Goal: Task Accomplishment & Management: Complete application form

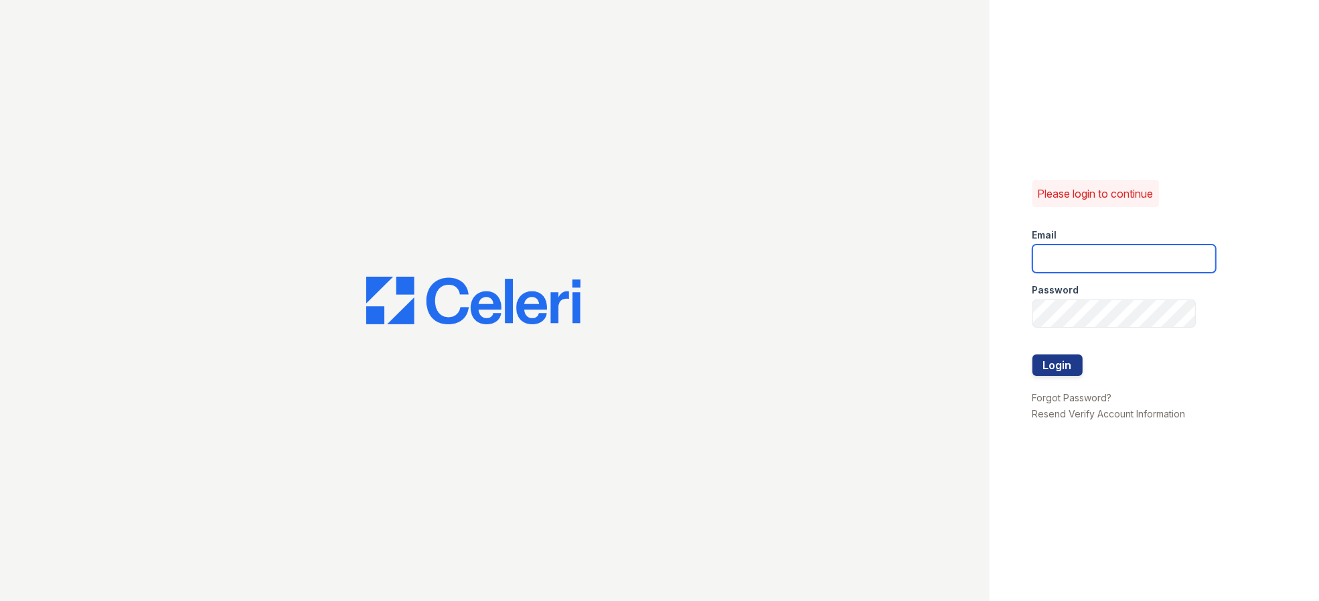
type input "[EMAIL_ADDRESS][DOMAIN_NAME]"
click at [1146, 268] on input "[EMAIL_ADDRESS][DOMAIN_NAME]" at bounding box center [1124, 258] width 183 height 28
click at [1054, 363] on button "Login" at bounding box center [1058, 364] width 50 height 21
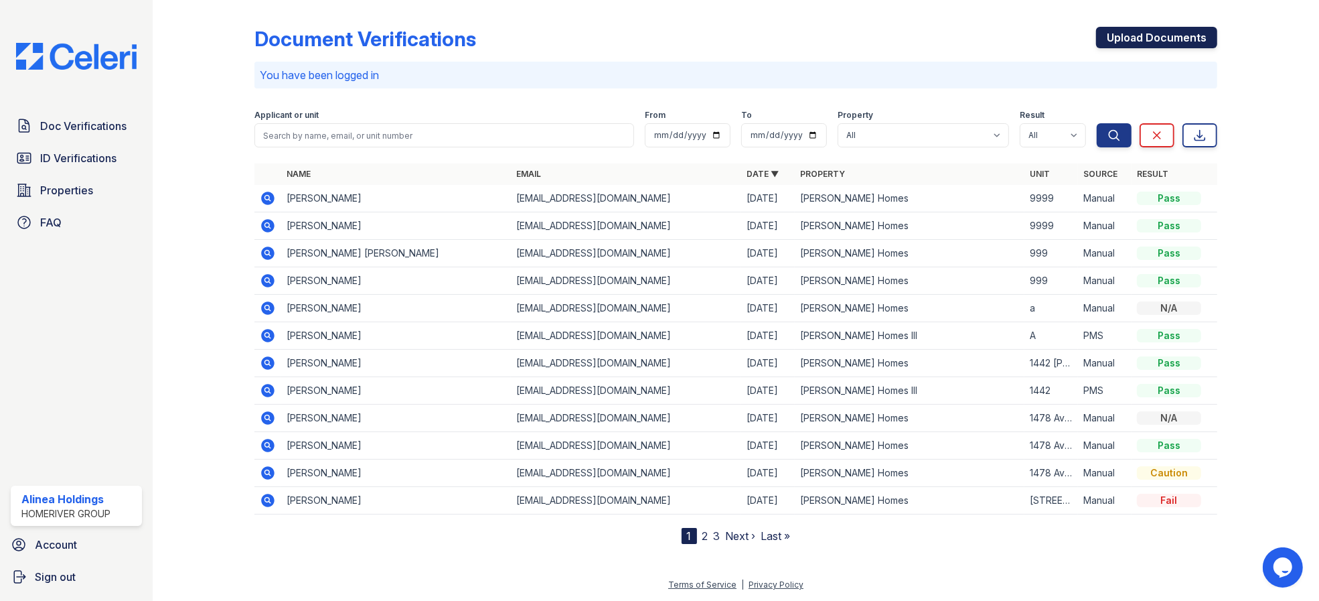
click at [1180, 40] on link "Upload Documents" at bounding box center [1156, 37] width 121 height 21
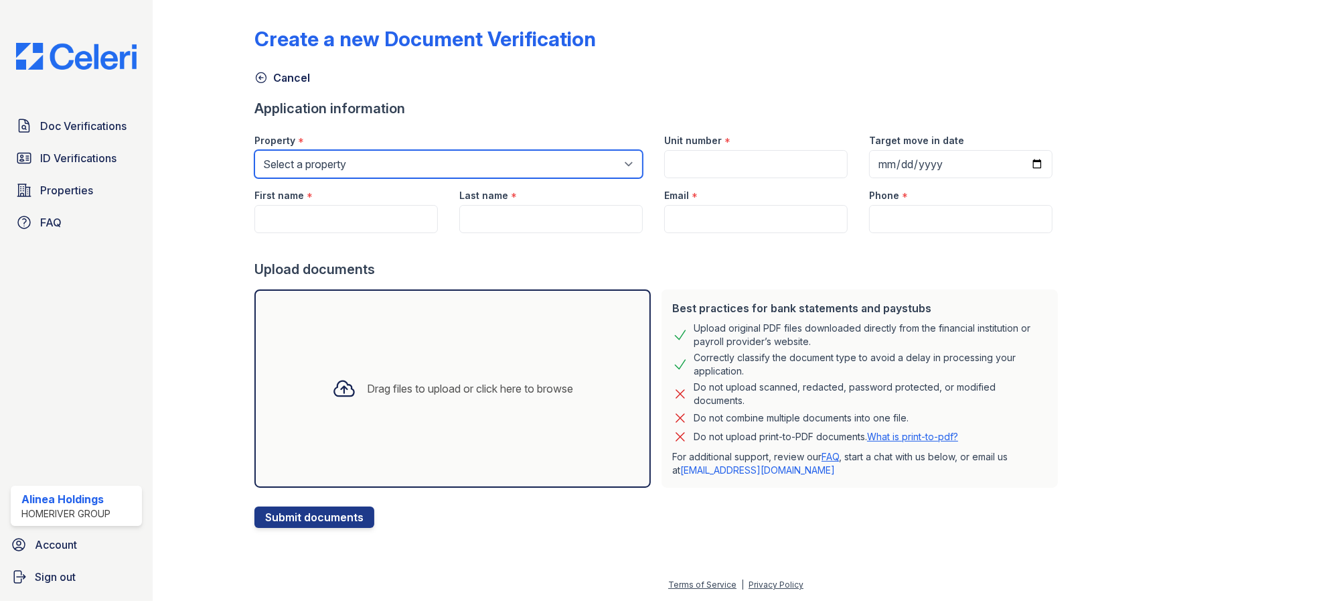
click at [512, 162] on select "Select a property [PERSON_NAME] Homes [PERSON_NAME] Homes II [PERSON_NAME] Home…" at bounding box center [448, 164] width 388 height 28
select select "4052"
click at [254, 150] on select "Select a property [PERSON_NAME] Homes [PERSON_NAME] Homes II [PERSON_NAME] Home…" at bounding box center [448, 164] width 388 height 28
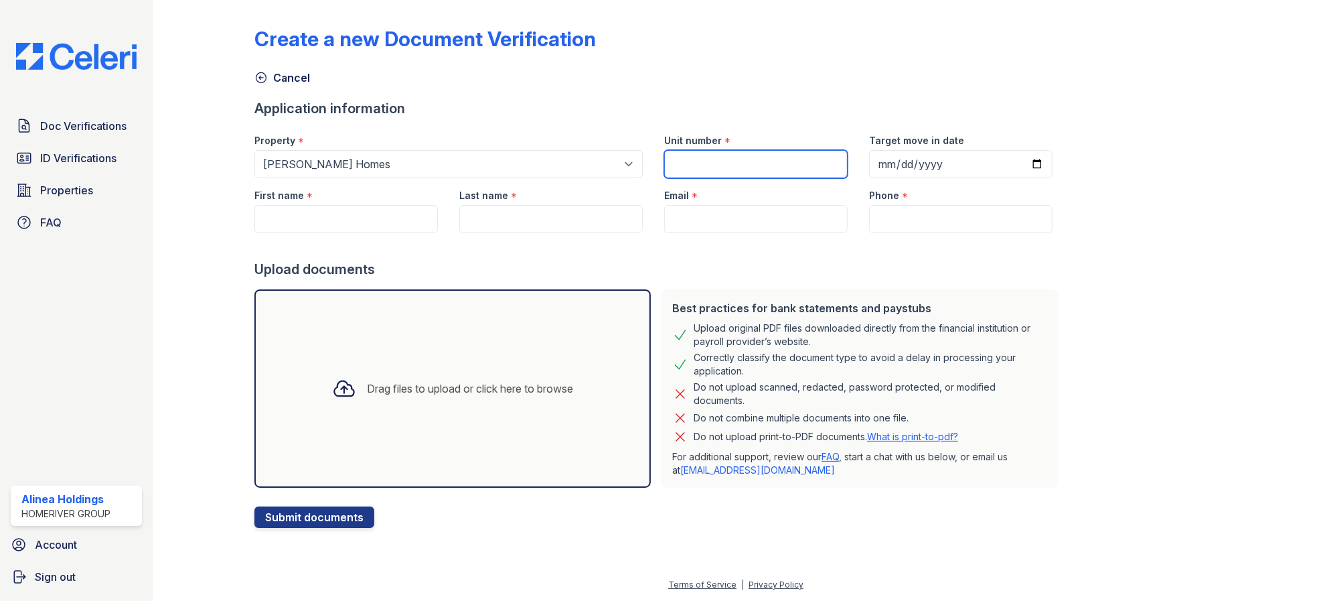
click at [668, 160] on input "Unit number" at bounding box center [755, 164] width 183 height 28
type input "9999"
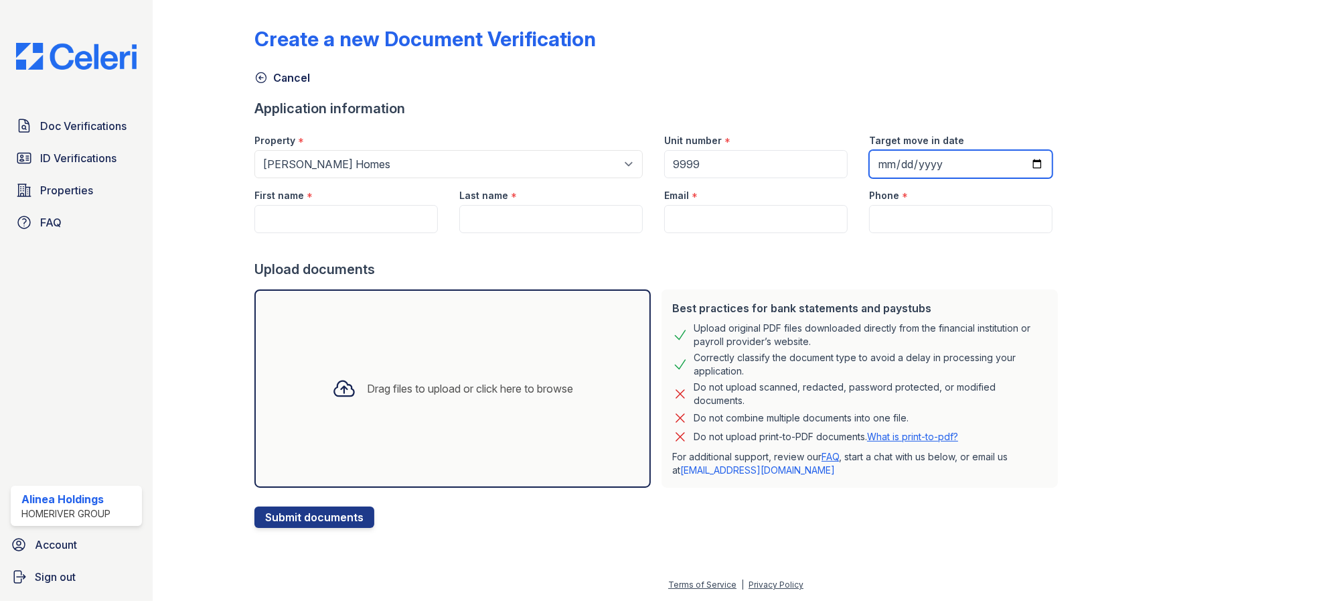
click at [920, 155] on input "Target move in date" at bounding box center [960, 164] width 183 height 28
click at [1016, 165] on input "Target move in date" at bounding box center [960, 164] width 183 height 28
type input "[DATE]"
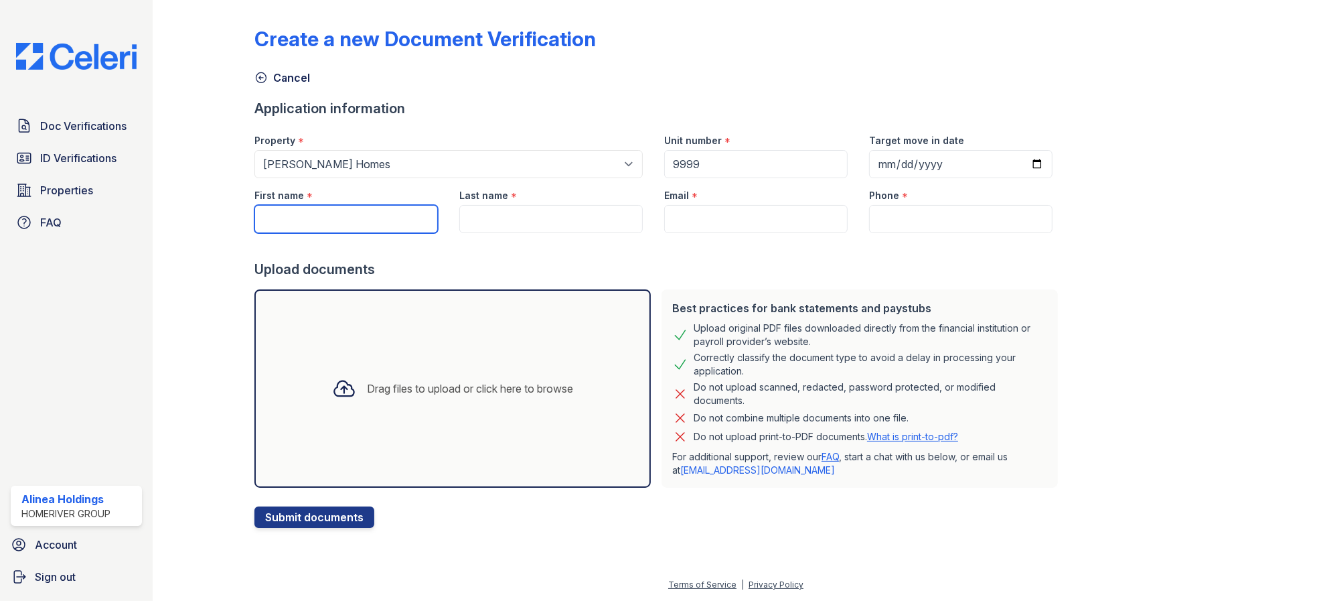
click at [415, 216] on input "First name" at bounding box center [345, 219] width 183 height 28
paste input "[PERSON_NAME]"
type input "[PERSON_NAME]"
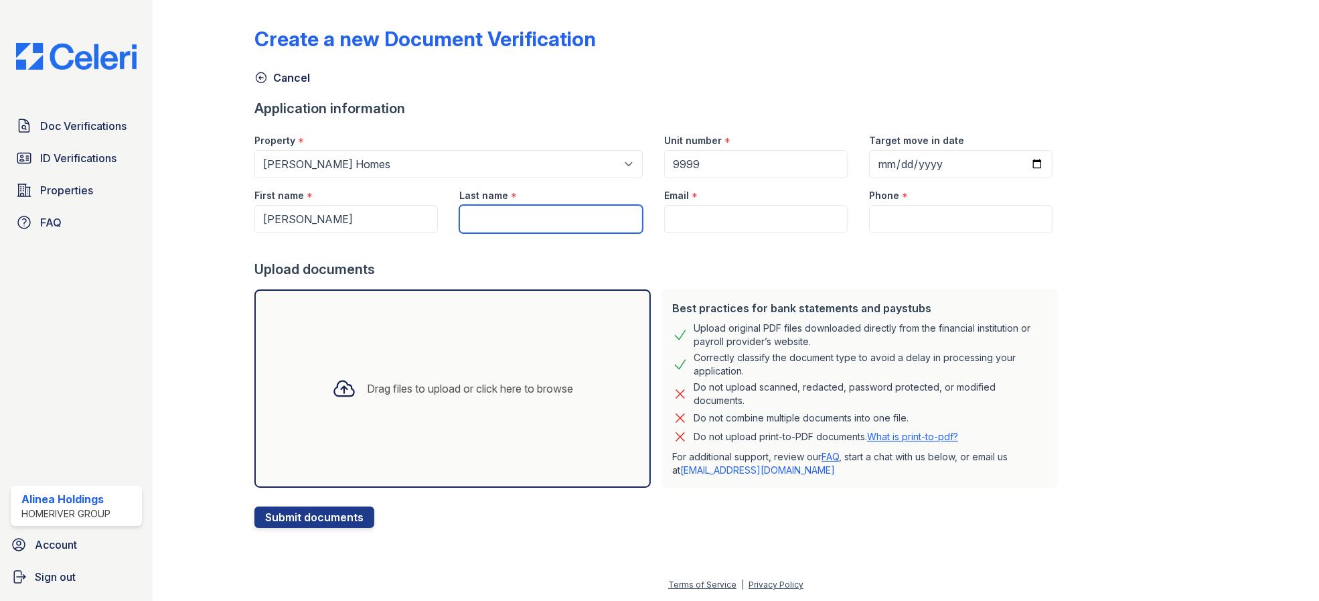
click at [538, 214] on input "Last name" at bounding box center [550, 219] width 183 height 28
paste input "[PERSON_NAME]"
type input "[PERSON_NAME]"
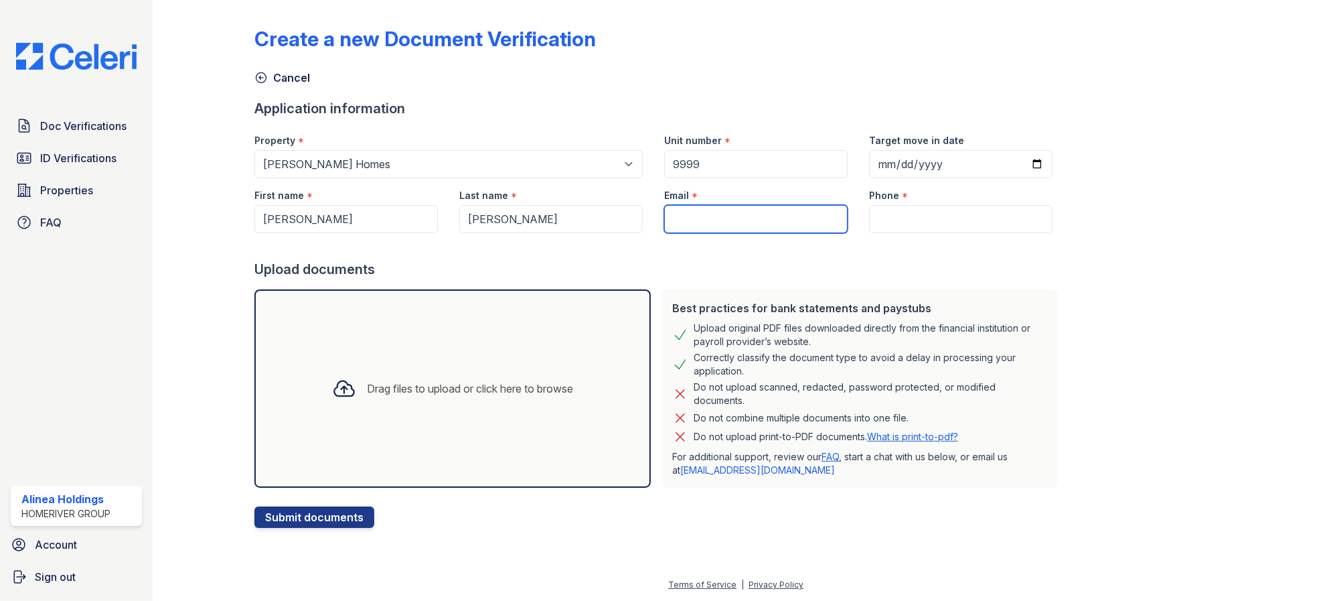
click at [741, 214] on input "Email" at bounding box center [755, 219] width 183 height 28
paste input "[PERSON_NAME][EMAIL_ADDRESS][DOMAIN_NAME]"
type input "[PERSON_NAME][EMAIL_ADDRESS][DOMAIN_NAME]"
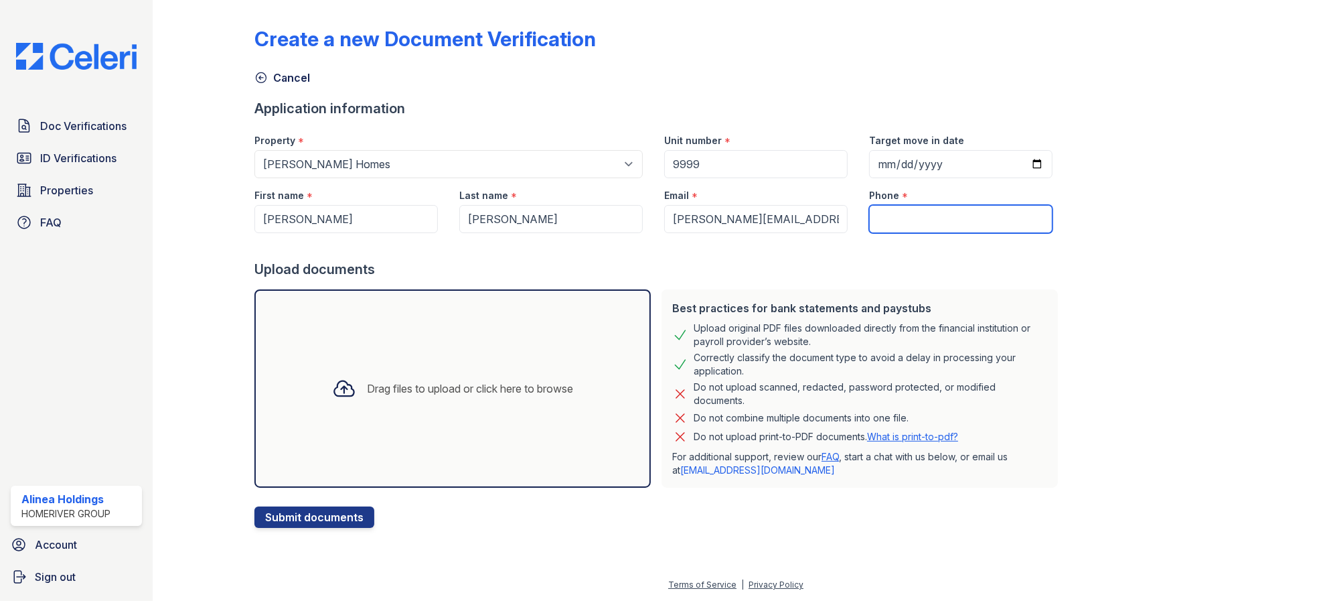
click at [919, 224] on input "Phone" at bounding box center [960, 219] width 183 height 28
drag, startPoint x: 929, startPoint y: 220, endPoint x: 825, endPoint y: 254, distance: 110.1
click at [929, 220] on input "Phone" at bounding box center [960, 219] width 183 height 28
paste input "[PHONE_NUMBER]"
type input "[PHONE_NUMBER]"
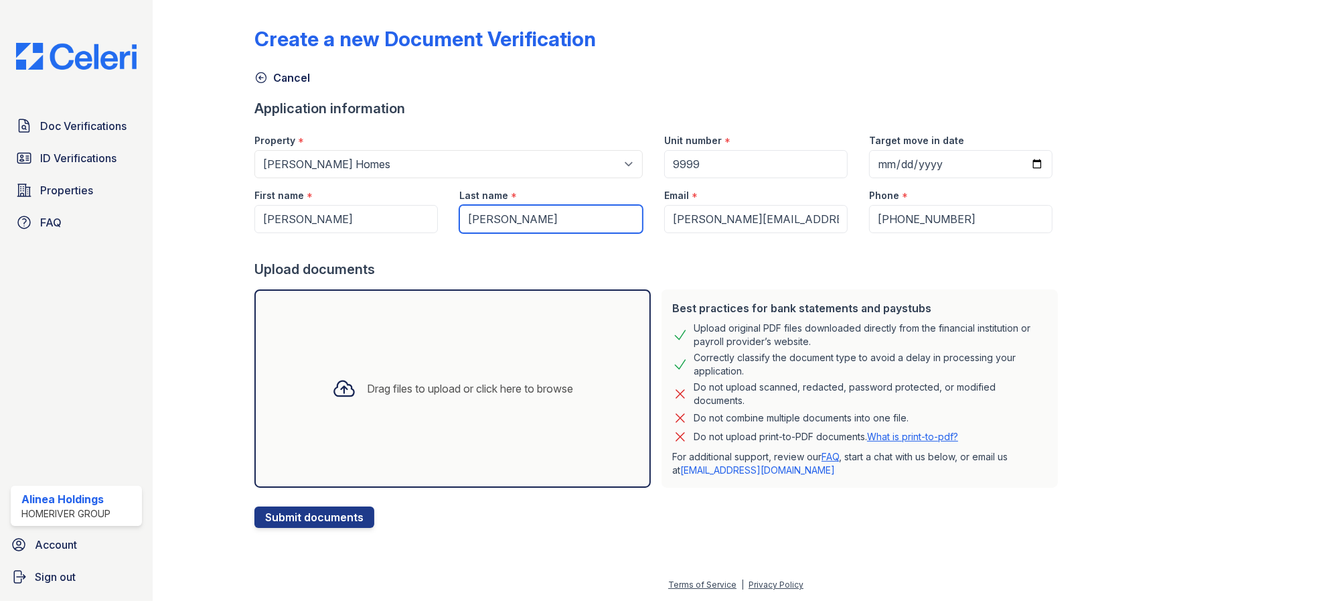
drag, startPoint x: 494, startPoint y: 219, endPoint x: 753, endPoint y: 216, distance: 259.2
click at [753, 216] on div "First name * [PERSON_NAME][GEOGRAPHIC_DATA] Last name * [PERSON_NAME][GEOGRAPHI…" at bounding box center [654, 205] width 820 height 55
type input "[PERSON_NAME]"
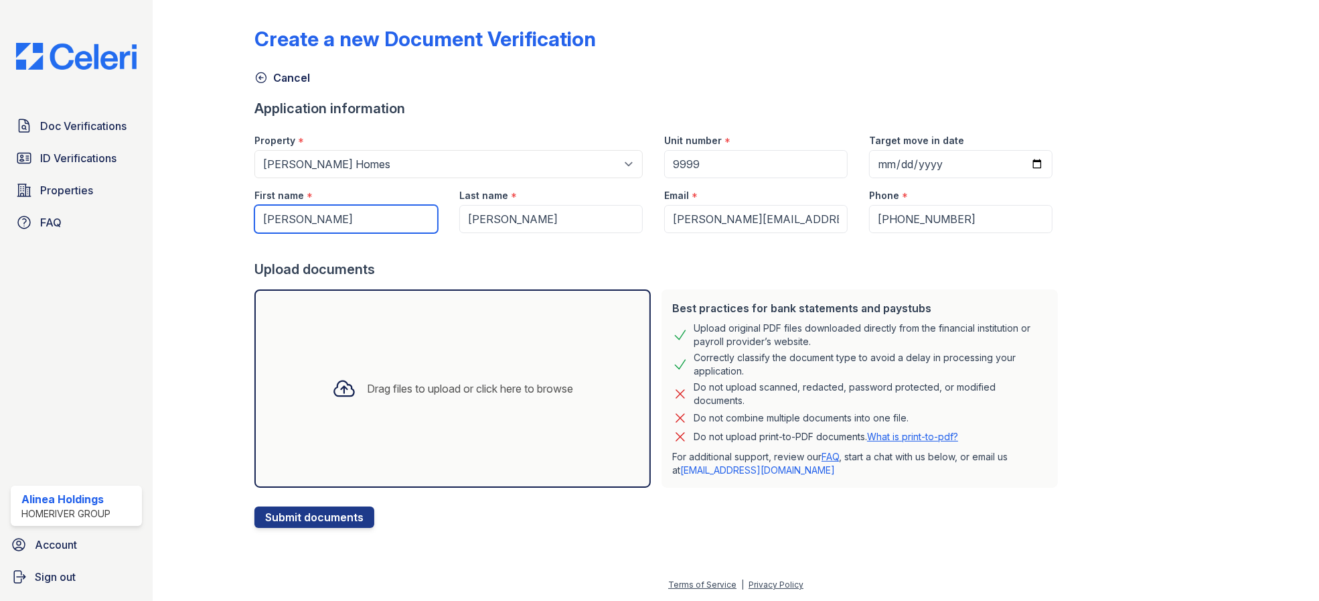
drag, startPoint x: 300, startPoint y: 217, endPoint x: 145, endPoint y: 224, distance: 154.8
click at [145, 224] on div "Doc Verifications ID Verifications Properties FAQ Alinea Holdings HomeRiver Gro…" at bounding box center [659, 300] width 1319 height 601
type input "[PERSON_NAME]"
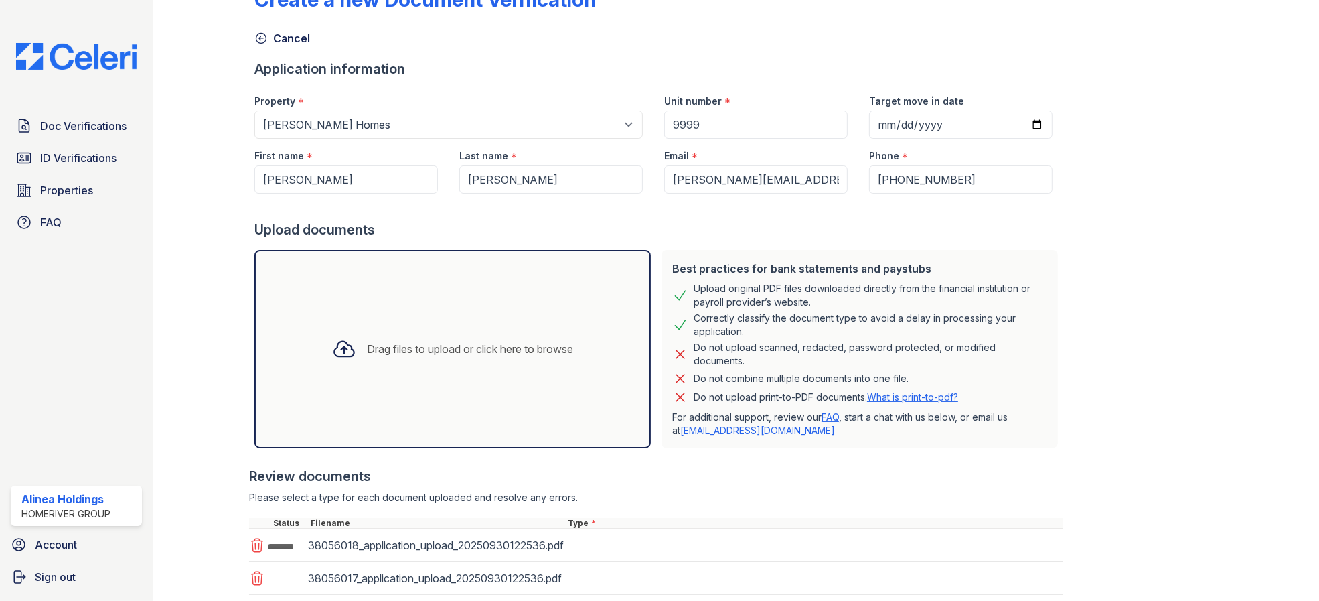
scroll to position [127, 0]
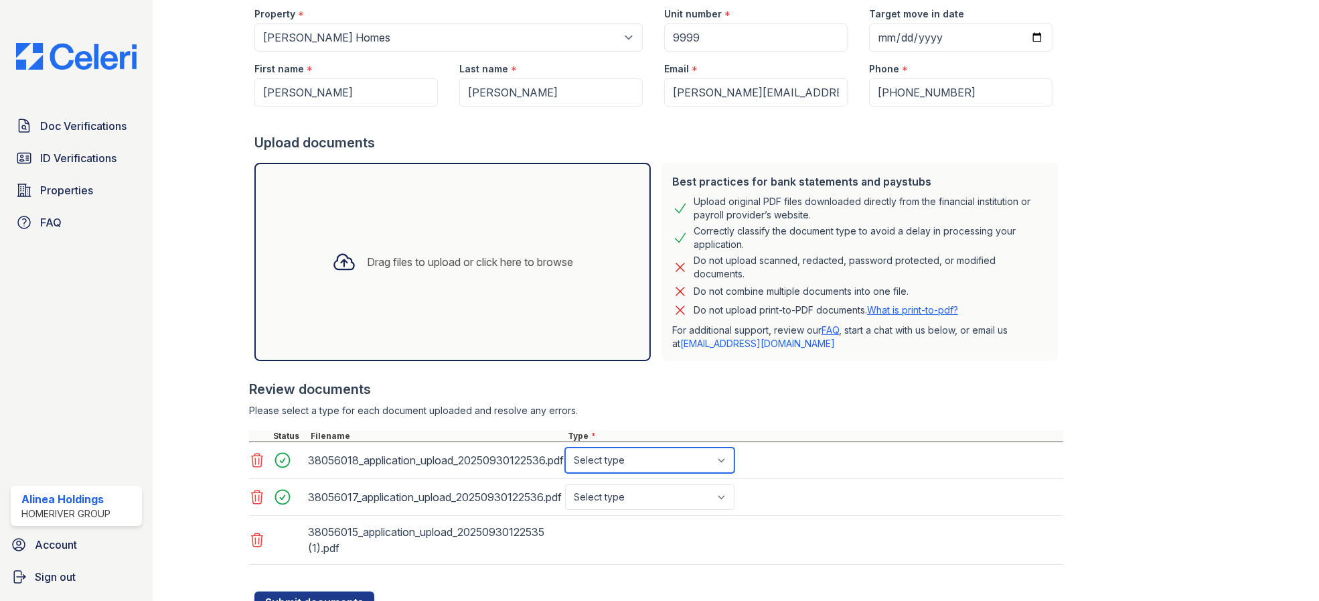
click at [685, 455] on select "Select type Paystub Bank Statement Offer Letter Tax Documents Benefit Award Let…" at bounding box center [649, 459] width 169 height 25
select select "paystub"
click at [565, 447] on select "Select type Paystub Bank Statement Offer Letter Tax Documents Benefit Award Let…" at bounding box center [649, 459] width 169 height 25
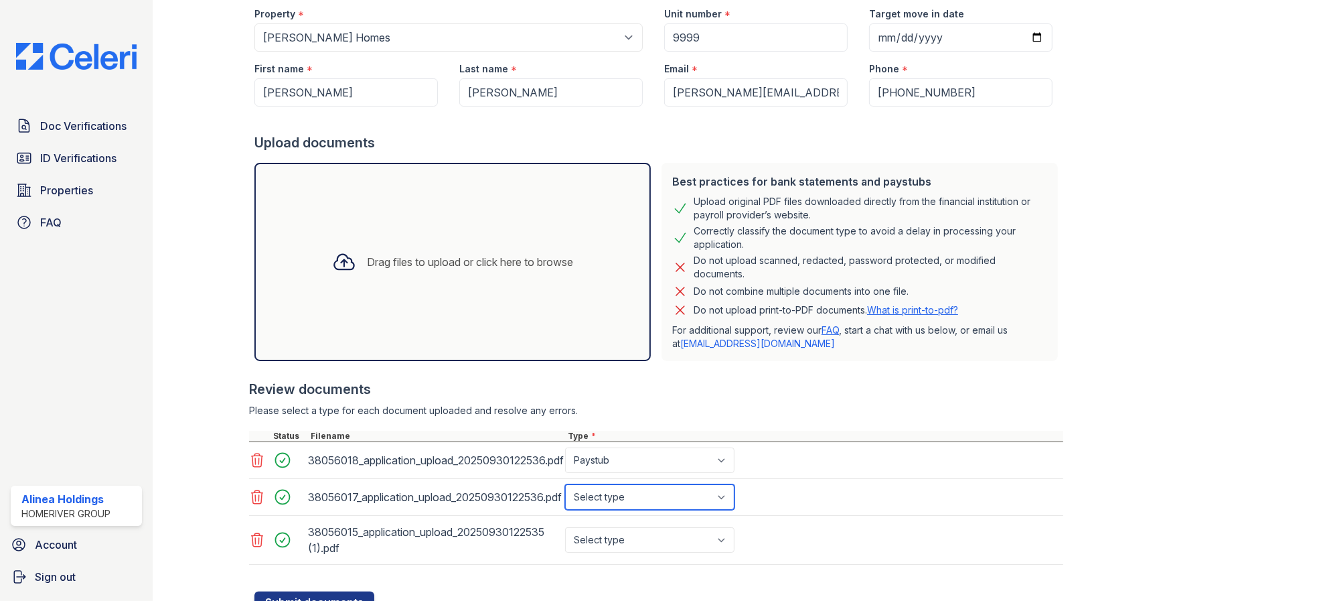
drag, startPoint x: 636, startPoint y: 495, endPoint x: 637, endPoint y: 484, distance: 10.8
click at [636, 495] on select "Select type Paystub Bank Statement Offer Letter Tax Documents Benefit Award Let…" at bounding box center [649, 496] width 169 height 25
select select "paystub"
click at [565, 484] on select "Select type Paystub Bank Statement Offer Letter Tax Documents Benefit Award Let…" at bounding box center [649, 496] width 169 height 25
click at [621, 547] on select "Select type Paystub Bank Statement Offer Letter Tax Documents Benefit Award Let…" at bounding box center [649, 539] width 169 height 25
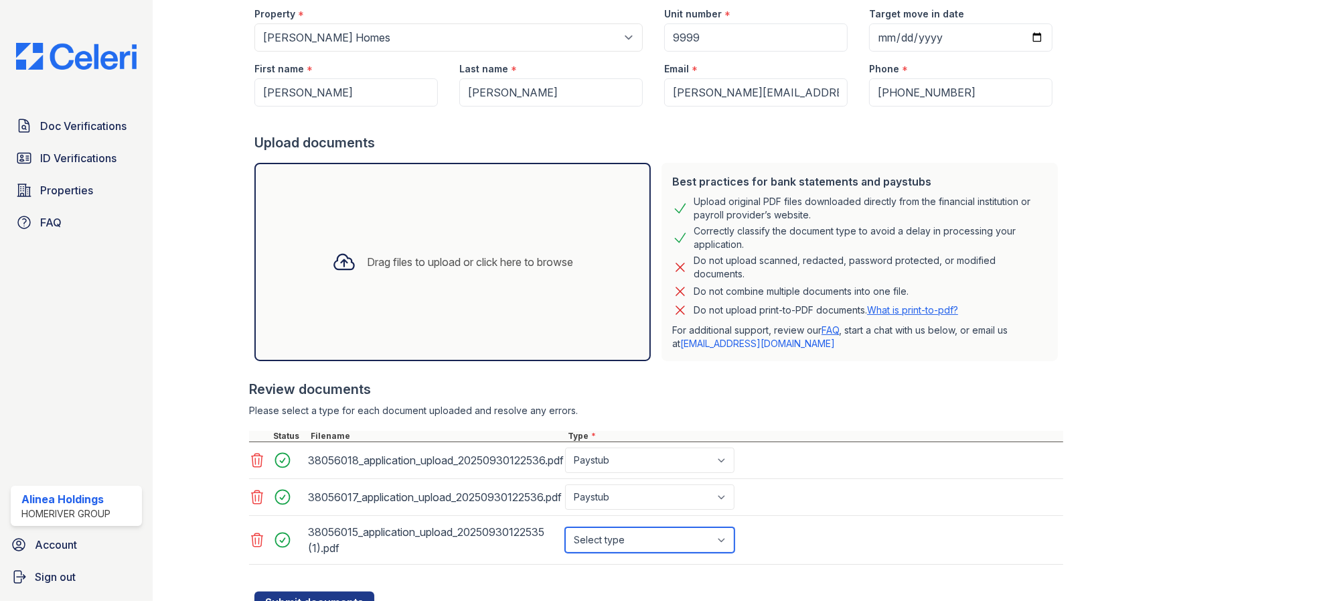
select select "paystub"
click at [565, 527] on select "Select type Paystub Bank Statement Offer Letter Tax Documents Benefit Award Let…" at bounding box center [649, 539] width 169 height 25
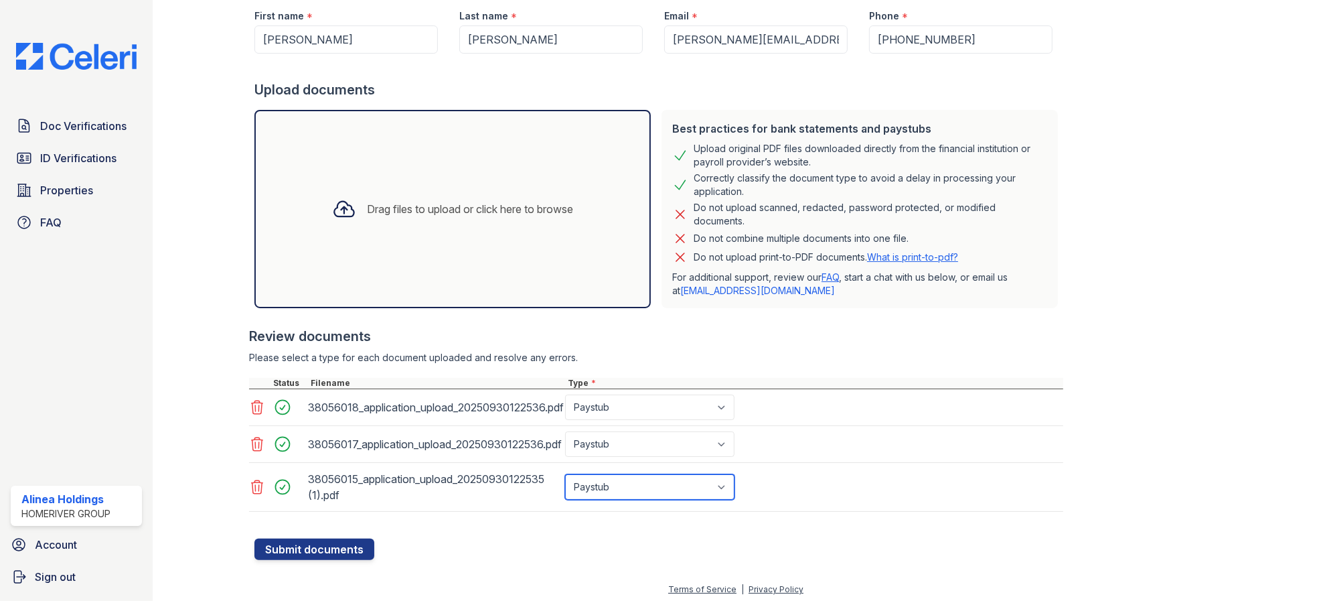
scroll to position [183, 0]
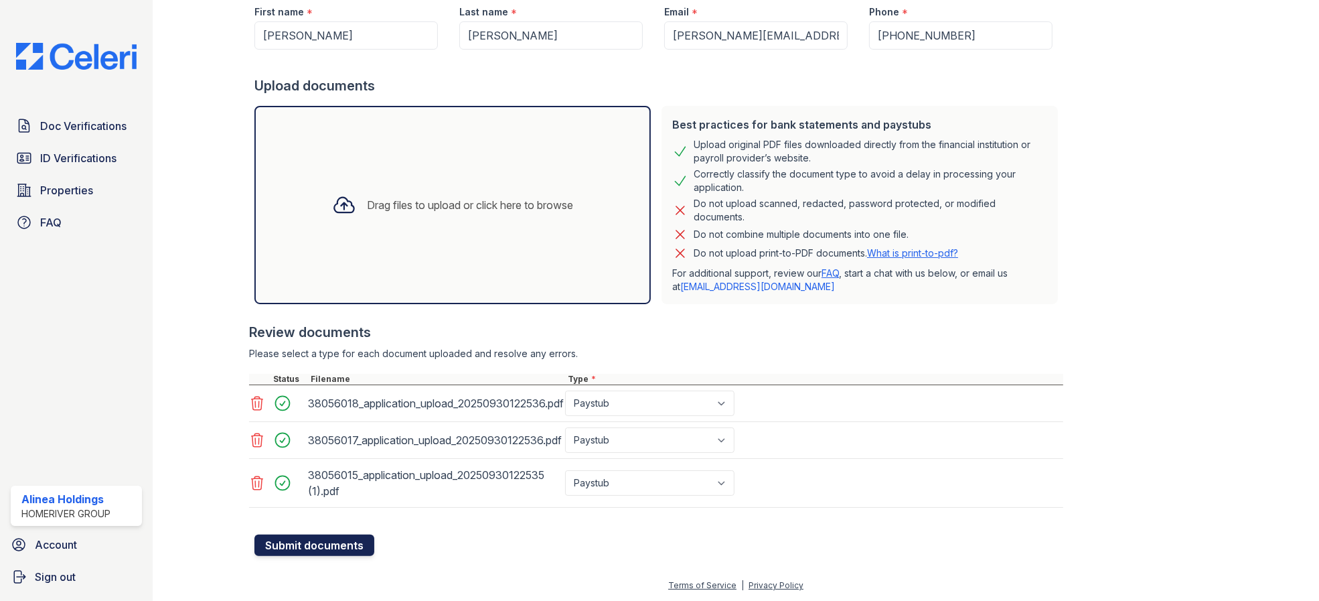
click at [361, 542] on button "Submit documents" at bounding box center [314, 544] width 120 height 21
